Goal: Information Seeking & Learning: Find specific fact

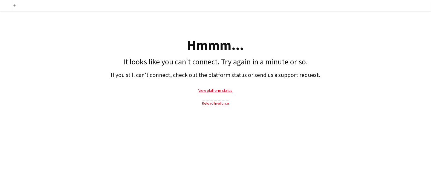
click at [213, 104] on link "Reload liveforce" at bounding box center [215, 103] width 27 height 5
click at [215, 90] on link "View platform status" at bounding box center [216, 90] width 34 height 5
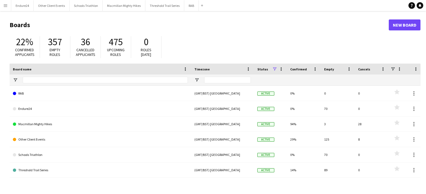
click at [7, 6] on app-icon "Menu" at bounding box center [5, 5] width 4 height 4
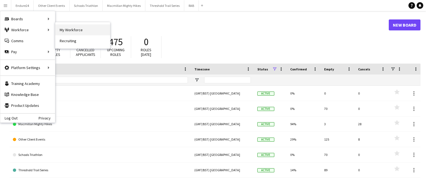
click at [89, 29] on link "My Workforce" at bounding box center [82, 29] width 55 height 11
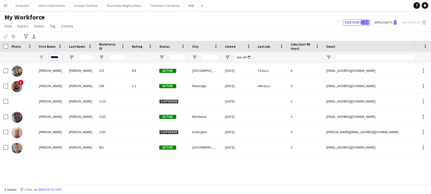
click at [60, 57] on input "******" at bounding box center [56, 57] width 14 height 7
type input "*"
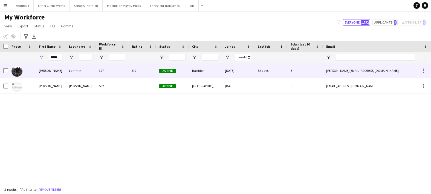
click at [59, 71] on div "[PERSON_NAME]" at bounding box center [51, 70] width 30 height 15
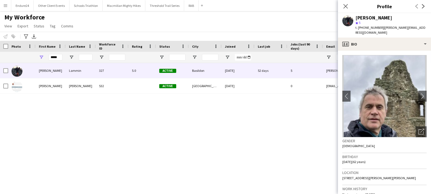
click at [275, 124] on div "[PERSON_NAME] 327 5.0 Active Basildon [DATE] 52 days 5 [PERSON_NAME][EMAIL_ADDR…" at bounding box center [207, 121] width 415 height 116
drag, startPoint x: 352, startPoint y: 177, endPoint x: 341, endPoint y: 174, distance: 11.8
click at [341, 174] on app-crew-profile-bio "chevron-left chevron-right Open photos pop-in Gender [DEMOGRAPHIC_DATA] Birthda…" at bounding box center [384, 122] width 93 height 143
copy span "[STREET_ADDRESS][PERSON_NAME][PERSON_NAME]"
click at [58, 57] on input "*****" at bounding box center [56, 57] width 14 height 7
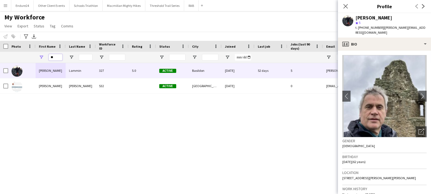
type input "*"
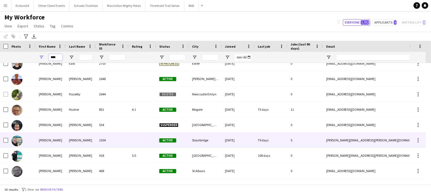
scroll to position [103, 0]
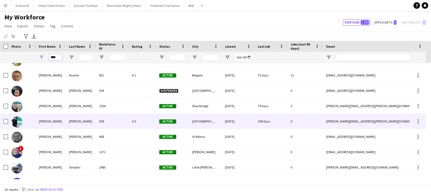
type input "****"
click at [46, 122] on div "[PERSON_NAME]" at bounding box center [51, 121] width 30 height 15
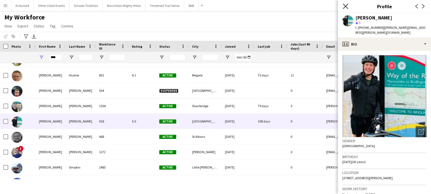
click at [345, 7] on icon "Close pop-in" at bounding box center [345, 6] width 5 height 5
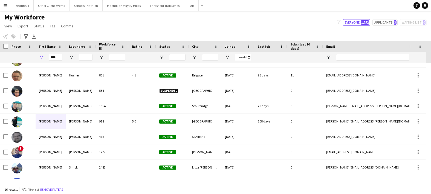
click at [291, 20] on div "My Workforce View Views Default view New view Update view Delete view Edit name…" at bounding box center [215, 22] width 431 height 19
